Goal: Task Accomplishment & Management: Complete application form

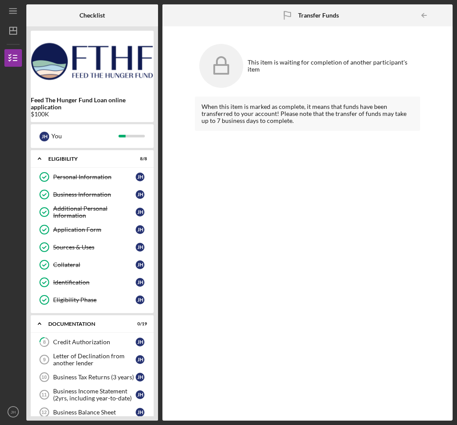
scroll to position [339, 0]
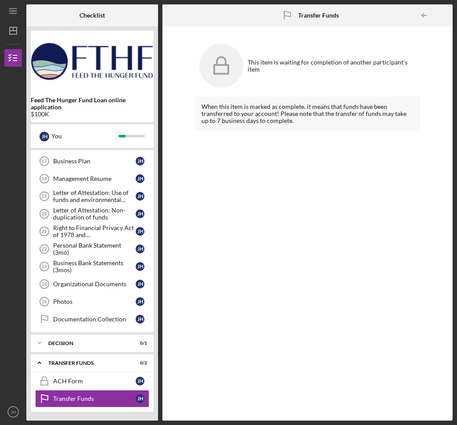
click at [253, 246] on div "When this item is marked as complete, it means that funds have been transferred…" at bounding box center [307, 252] width 225 height 311
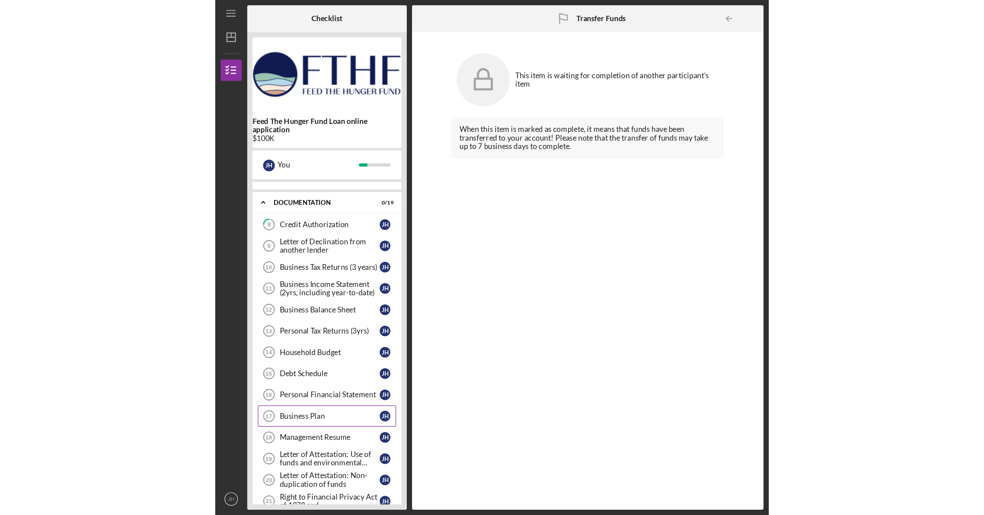
scroll to position [156, 0]
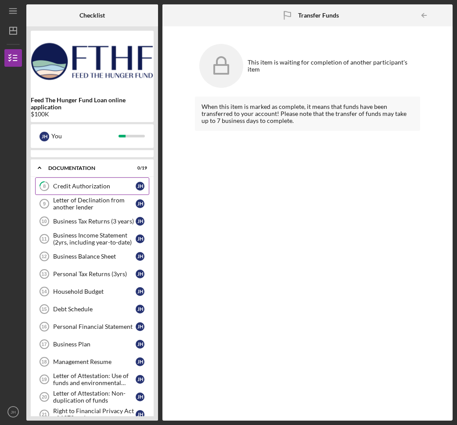
click at [77, 184] on div "Credit Authorization" at bounding box center [94, 186] width 83 height 7
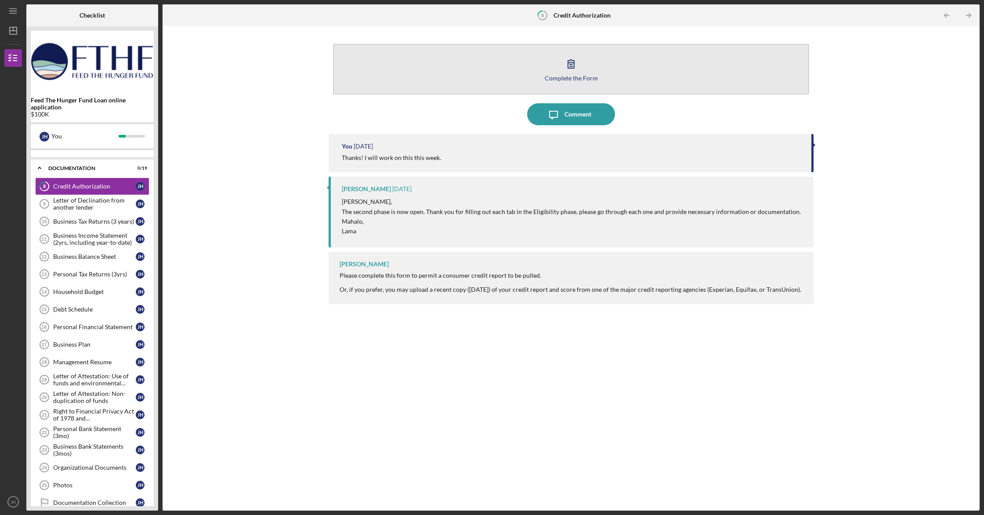
click at [457, 66] on icon "button" at bounding box center [571, 64] width 22 height 22
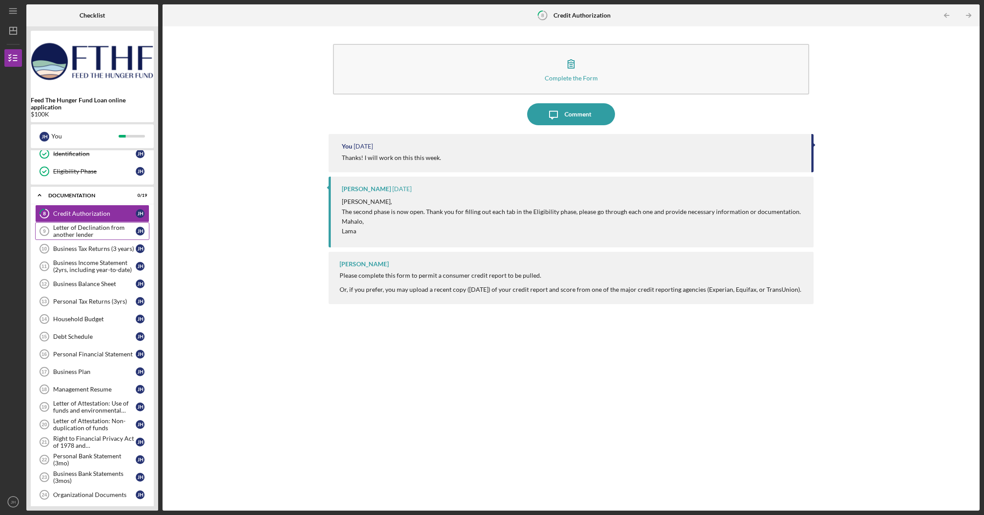
scroll to position [126, 0]
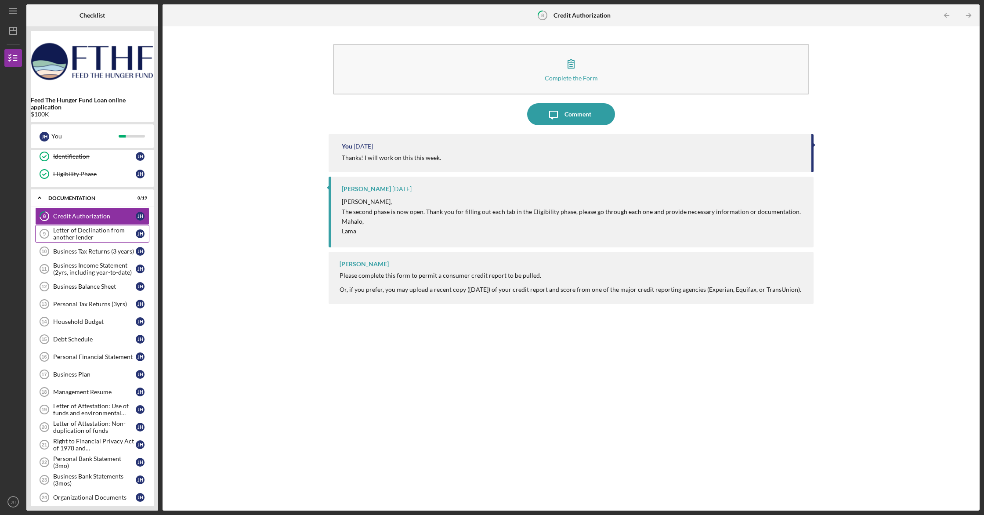
click at [99, 235] on div "Letter of Declination from another lender" at bounding box center [94, 234] width 83 height 14
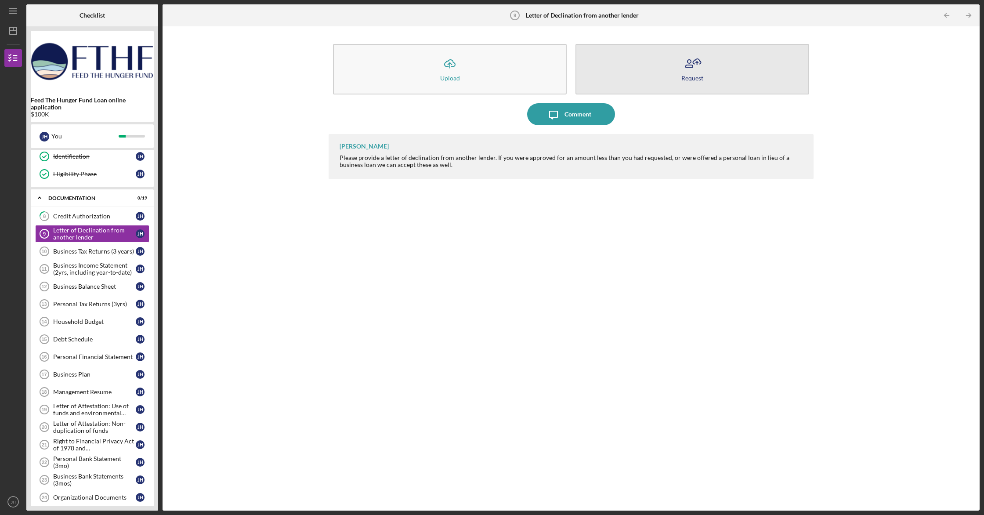
click at [457, 69] on icon "button" at bounding box center [692, 64] width 22 height 22
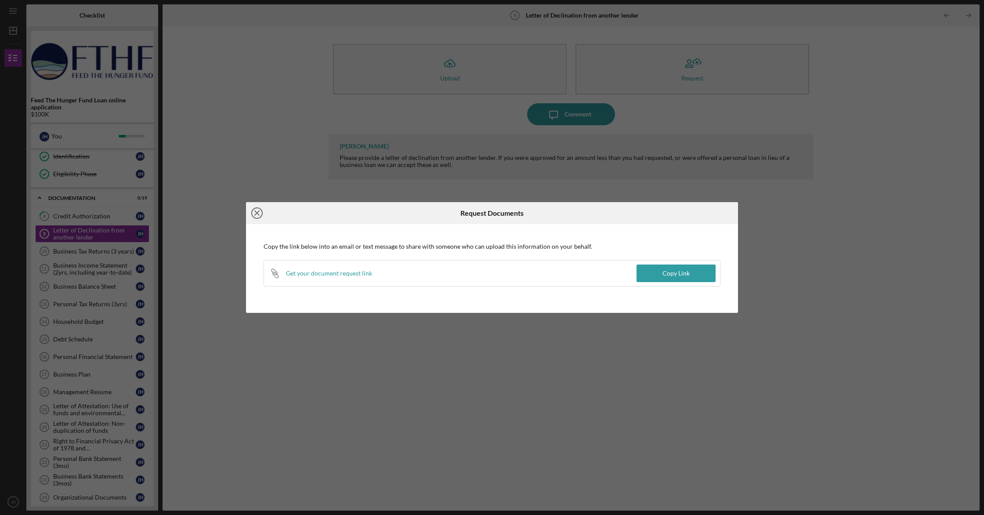
click at [263, 212] on icon "Icon/Close" at bounding box center [257, 213] width 22 height 22
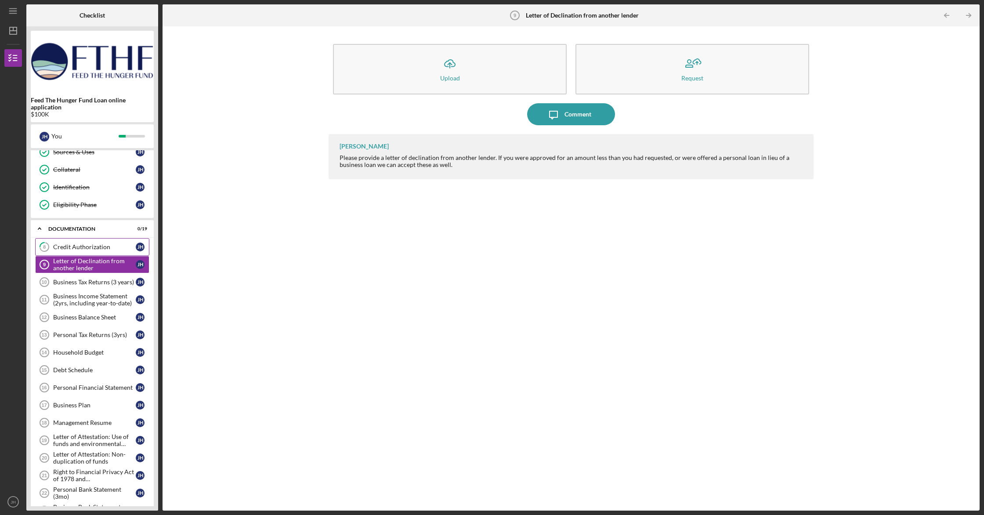
scroll to position [94, 0]
click at [105, 247] on div "Credit Authorization" at bounding box center [94, 247] width 83 height 7
